Goal: Task Accomplishment & Management: Use online tool/utility

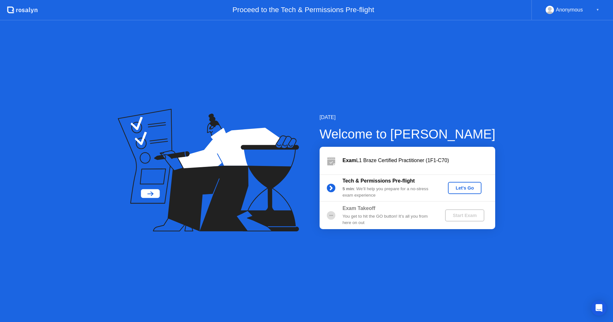
click at [464, 187] on div "Let's Go" at bounding box center [464, 187] width 28 height 5
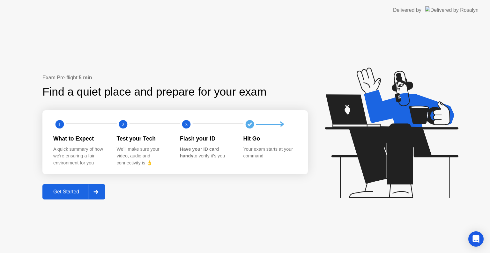
click at [69, 192] on div "Get Started" at bounding box center [66, 192] width 44 height 6
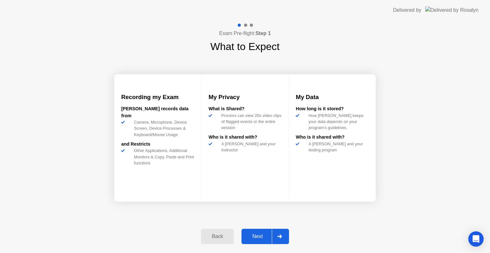
click at [259, 234] on div "Next" at bounding box center [258, 237] width 28 height 6
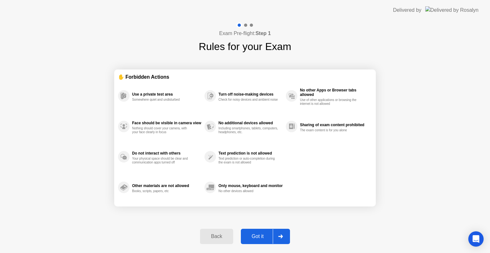
click at [269, 235] on div "Got it" at bounding box center [258, 237] width 30 height 6
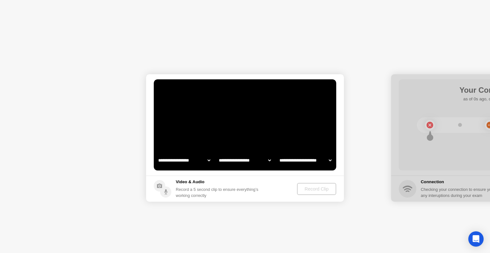
select select "**********"
select select "*******"
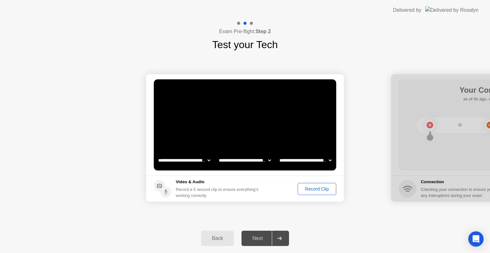
click at [311, 190] on div "Record Clip" at bounding box center [317, 189] width 34 height 5
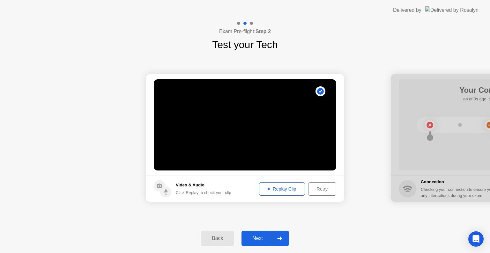
click at [279, 187] on div "Replay Clip" at bounding box center [281, 189] width 41 height 5
click at [260, 236] on div "Next" at bounding box center [258, 239] width 28 height 6
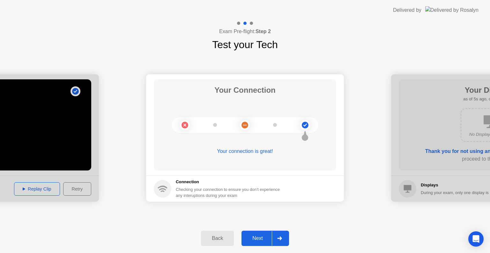
click at [270, 240] on div "Next" at bounding box center [258, 239] width 28 height 6
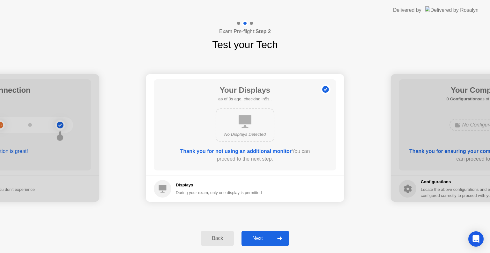
click at [270, 240] on div "Next" at bounding box center [258, 239] width 28 height 6
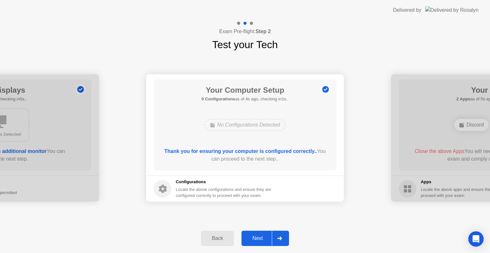
click at [270, 240] on div "Next" at bounding box center [258, 239] width 28 height 6
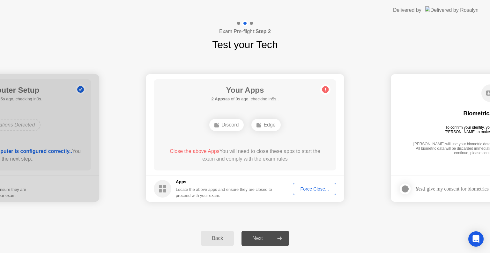
click at [316, 188] on div "Force Close..." at bounding box center [314, 189] width 39 height 5
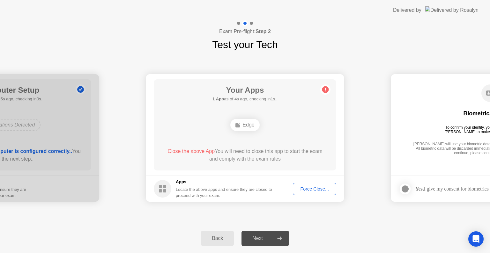
click at [309, 191] on div "Force Close..." at bounding box center [314, 189] width 39 height 5
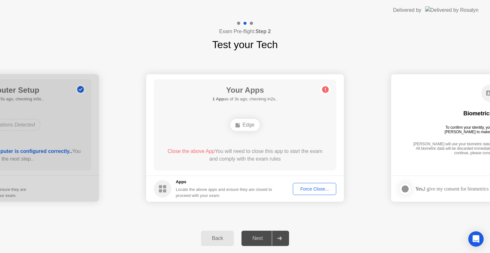
click at [326, 89] on icon at bounding box center [325, 90] width 1 height 4
click at [167, 190] on circle at bounding box center [163, 189] width 18 height 18
drag, startPoint x: 487, startPoint y: 143, endPoint x: 454, endPoint y: 149, distance: 34.4
click at [484, 144] on div "[PERSON_NAME] will use your biometric data to compare the faces on the provided…" at bounding box center [490, 149] width 157 height 14
click at [218, 247] on div "Back Next" at bounding box center [245, 238] width 490 height 29
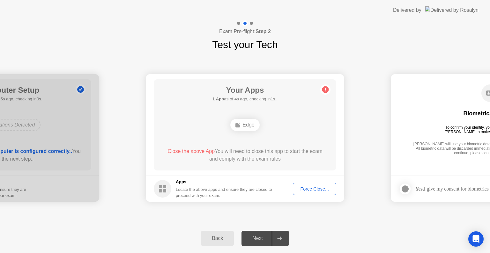
click at [222, 238] on div "Back" at bounding box center [217, 239] width 29 height 6
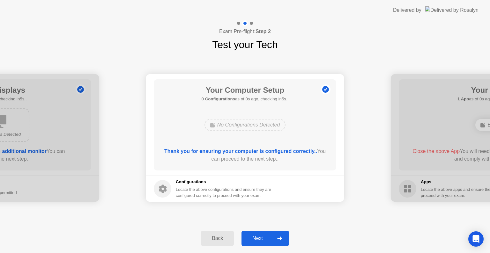
click at [260, 240] on div "Next" at bounding box center [258, 239] width 28 height 6
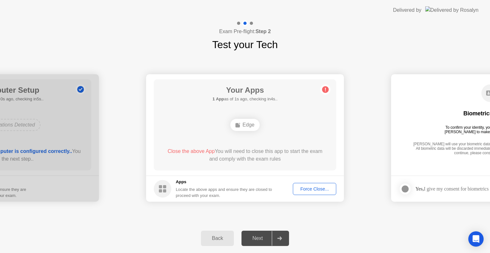
click at [245, 131] on div "Edge" at bounding box center [244, 125] width 29 height 12
click at [245, 127] on div "Edge" at bounding box center [244, 125] width 29 height 12
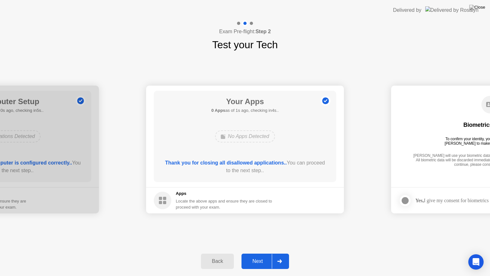
click at [267, 261] on div "Next" at bounding box center [258, 261] width 28 height 6
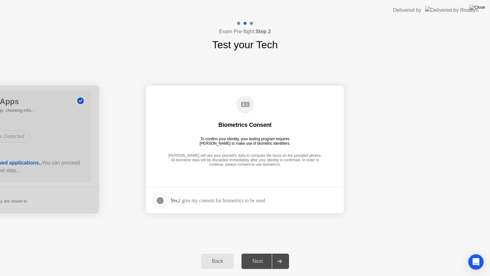
click at [189, 203] on div "Yes, I give my consent for biometrics to be used" at bounding box center [209, 200] width 111 height 13
click at [161, 200] on div at bounding box center [160, 201] width 8 height 8
click at [258, 263] on div "Next" at bounding box center [258, 261] width 28 height 6
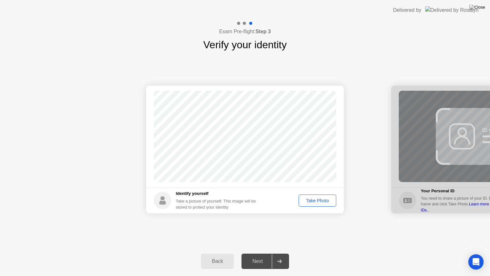
click at [314, 201] on div "Take Photo" at bounding box center [317, 200] width 33 height 5
click at [257, 264] on div "Next" at bounding box center [258, 261] width 28 height 6
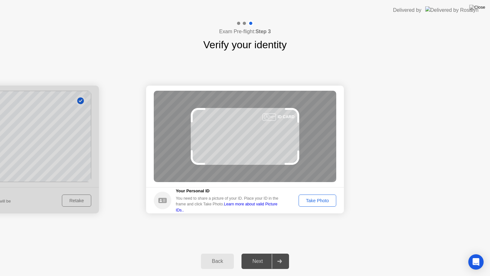
click at [326, 200] on div "Take Photo" at bounding box center [317, 200] width 33 height 5
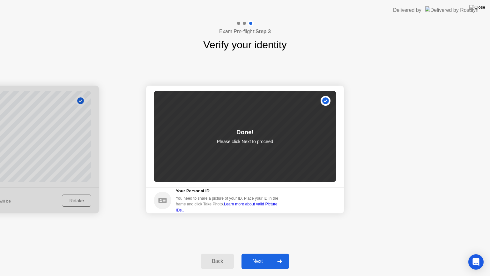
click at [263, 260] on div "Next" at bounding box center [258, 261] width 28 height 6
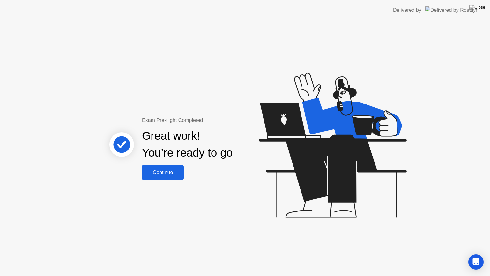
click at [176, 176] on button "Continue" at bounding box center [163, 172] width 42 height 15
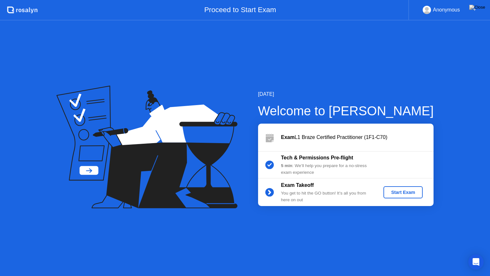
click at [395, 190] on div "Start Exam" at bounding box center [403, 192] width 34 height 5
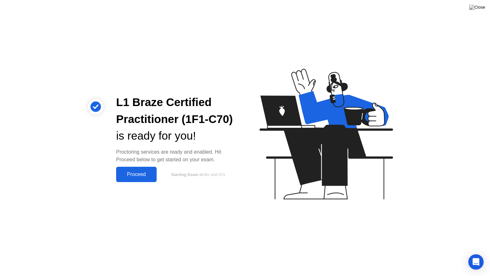
click at [123, 175] on div "Proceed" at bounding box center [136, 174] width 37 height 6
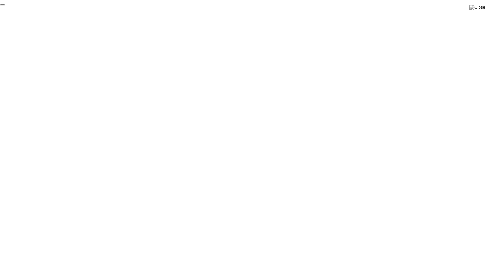
click div "End Proctoring Session"
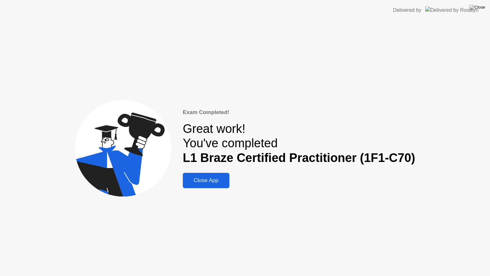
drag, startPoint x: 206, startPoint y: 180, endPoint x: 206, endPoint y: 172, distance: 7.7
click at [206, 180] on div "Close App" at bounding box center [206, 180] width 43 height 6
